Goal: Task Accomplishment & Management: Use online tool/utility

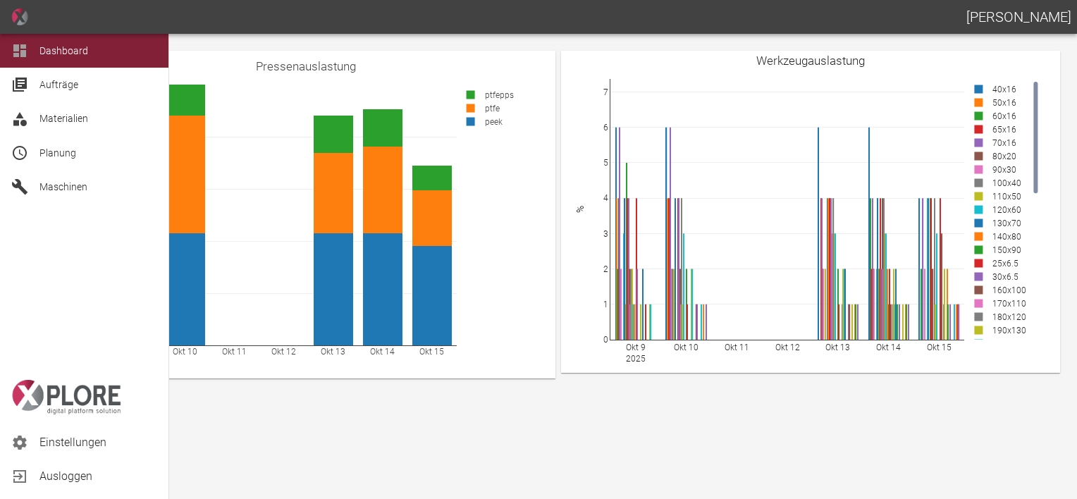
click at [25, 152] on icon at bounding box center [20, 153] width 14 height 14
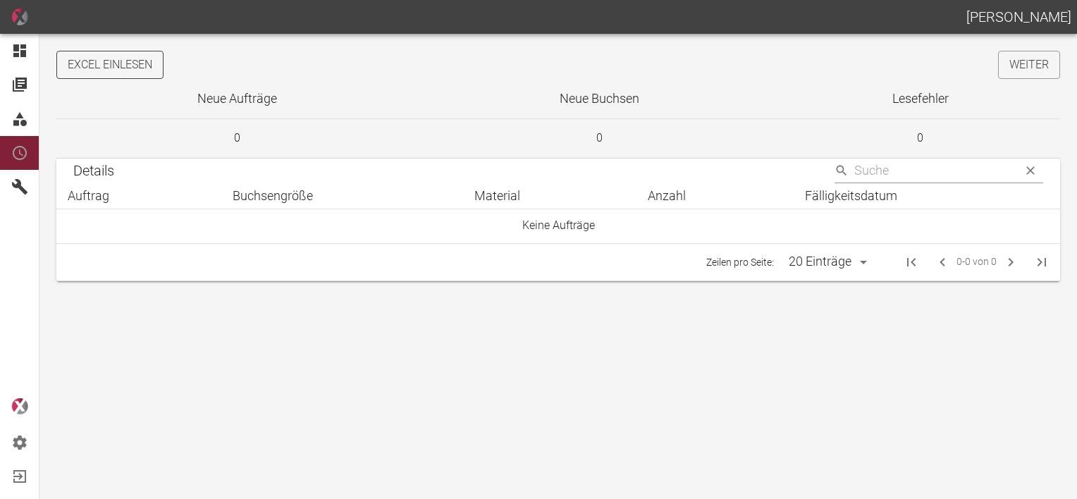
click at [137, 64] on button "Excel einlesen" at bounding box center [109, 65] width 107 height 28
click at [1032, 68] on link "Weiter" at bounding box center [1029, 65] width 62 height 28
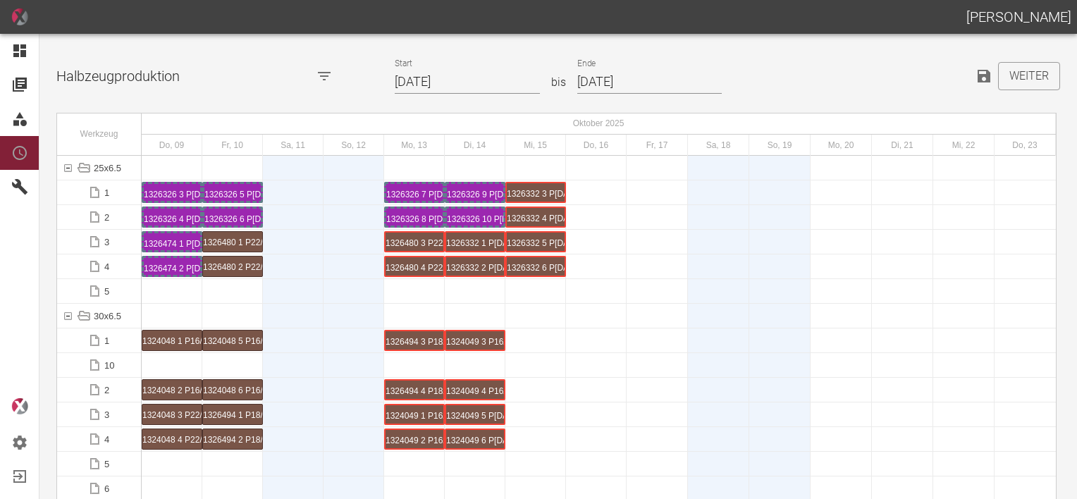
click at [499, 76] on input "[DATE]" at bounding box center [467, 82] width 145 height 25
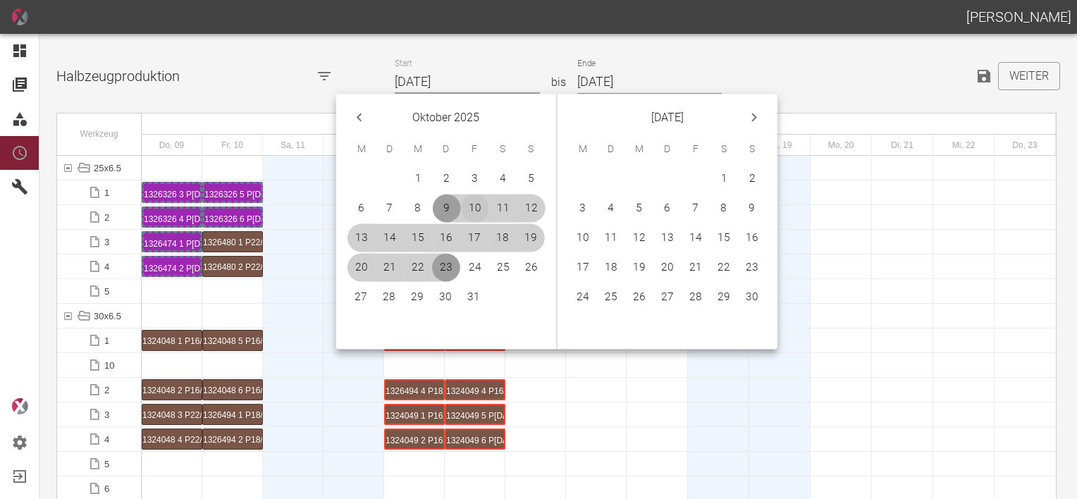
click at [470, 208] on button "10" at bounding box center [475, 209] width 28 height 28
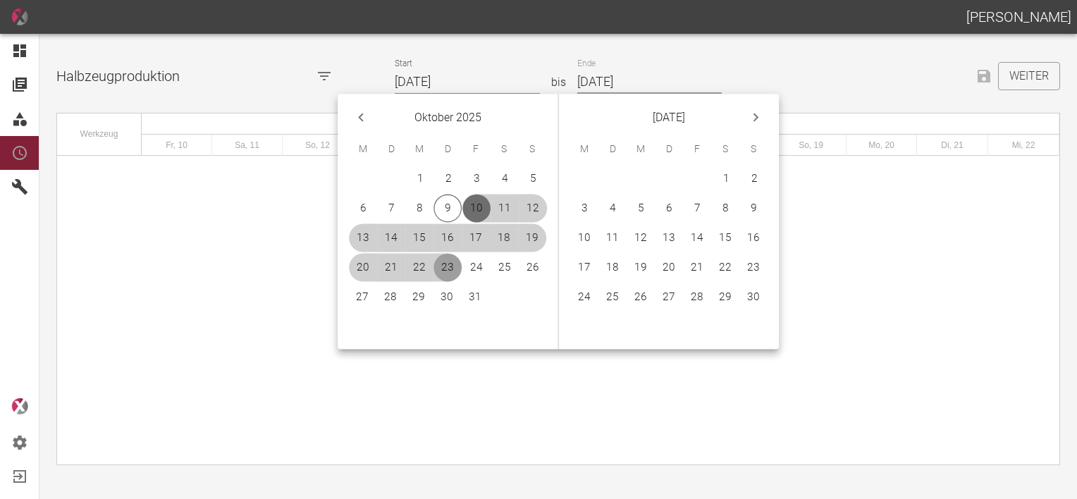
type input "[DATE]"
click at [750, 197] on button "9" at bounding box center [754, 209] width 28 height 28
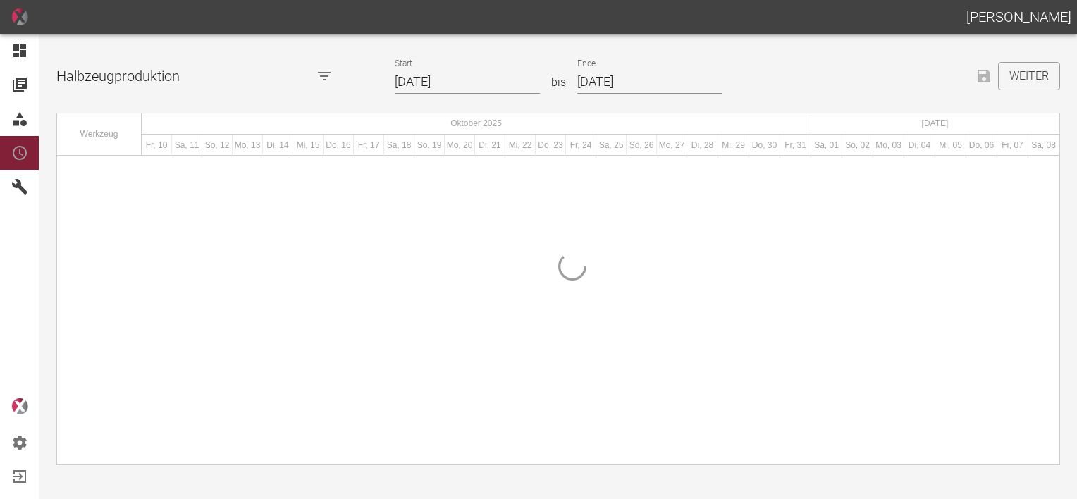
type input "[DATE]"
